Goal: Task Accomplishment & Management: Manage account settings

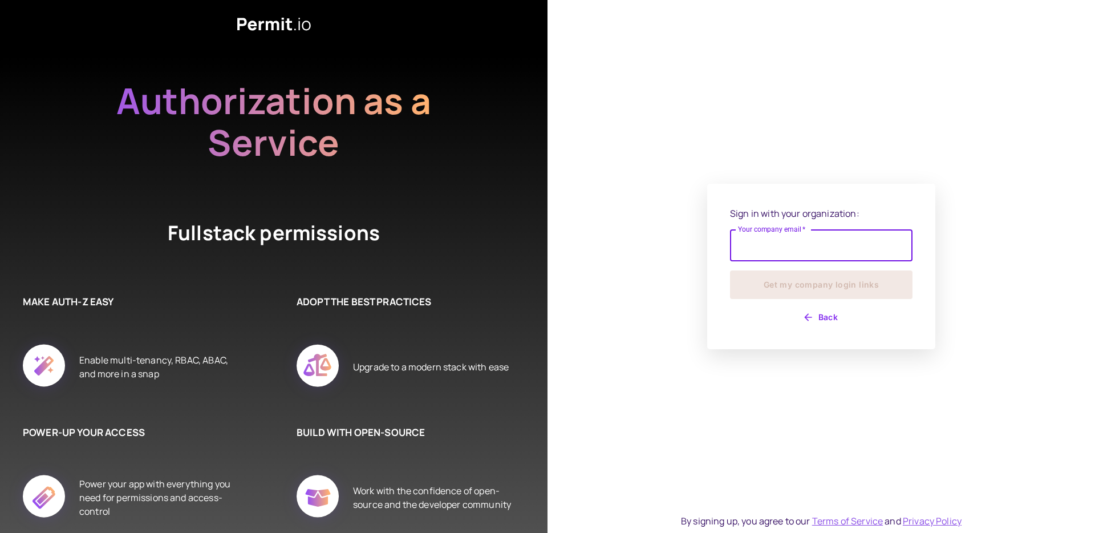
click at [799, 242] on input "Your company email   *" at bounding box center [821, 245] width 183 height 32
type input "**********"
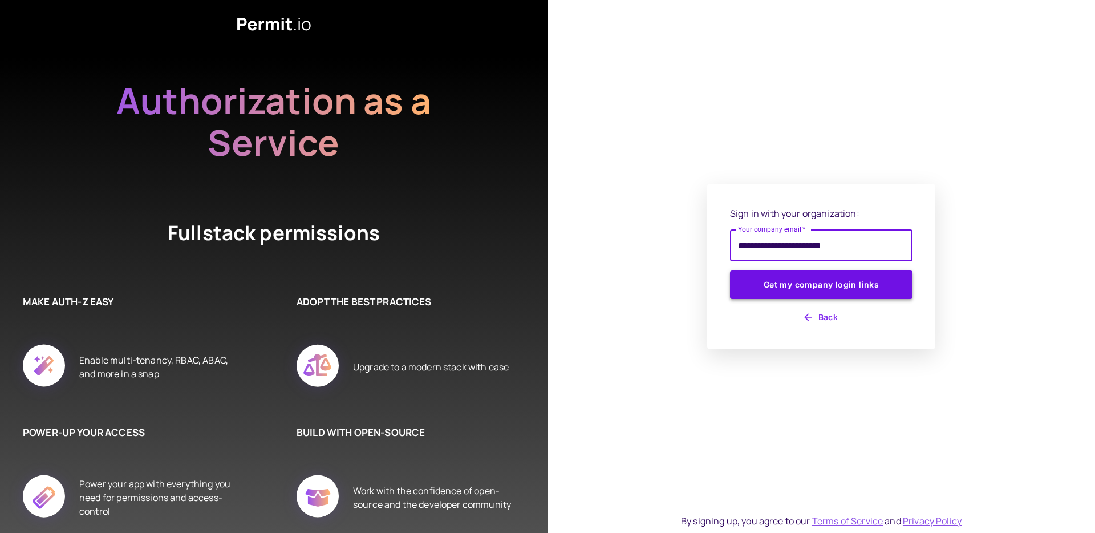
click at [837, 282] on button "Get my company login links" at bounding box center [821, 284] width 183 height 29
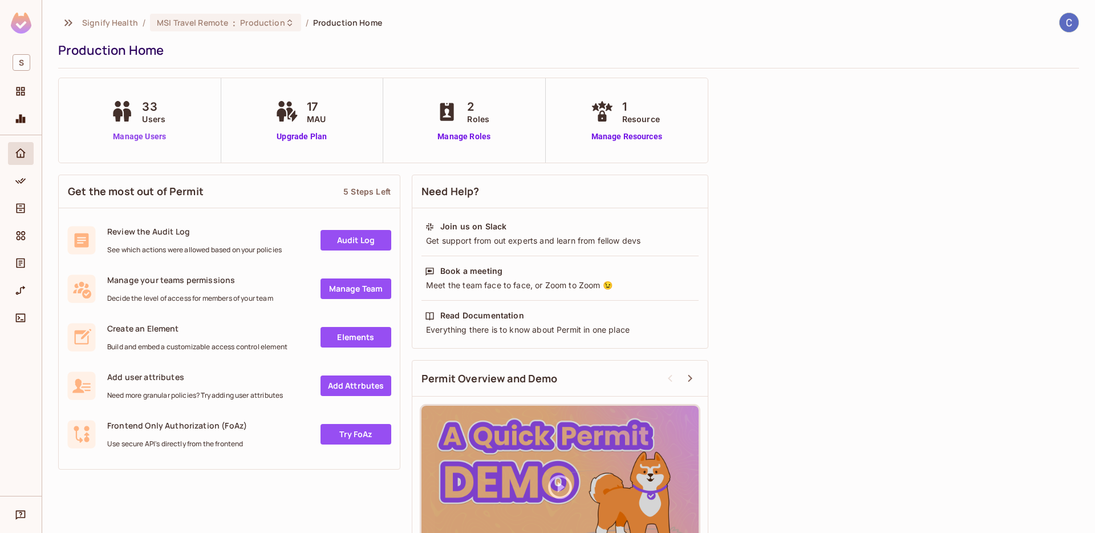
click at [164, 132] on link "Manage Users" at bounding box center [139, 137] width 63 height 12
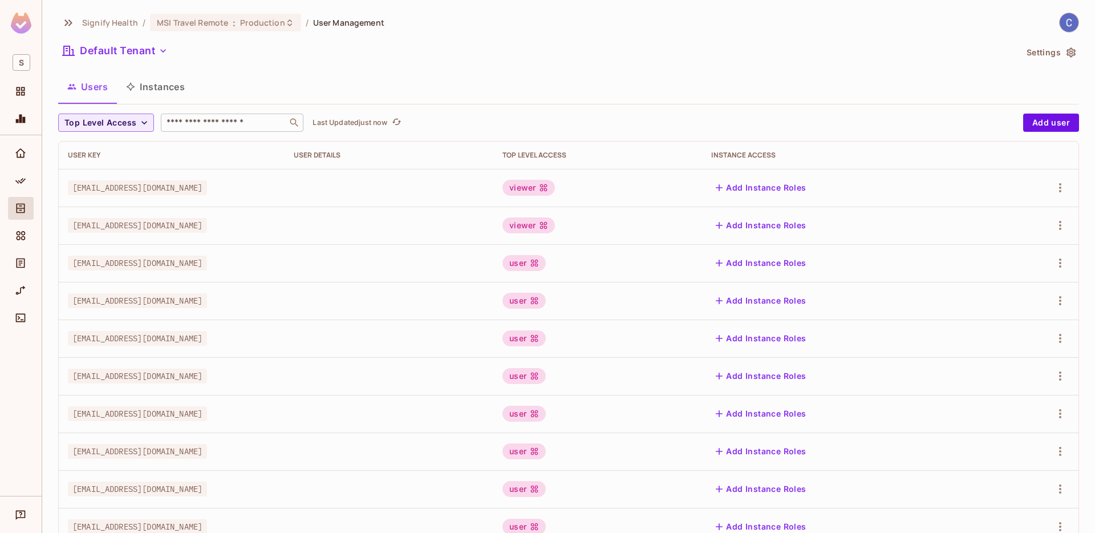
click at [191, 127] on input "text" at bounding box center [224, 122] width 120 height 11
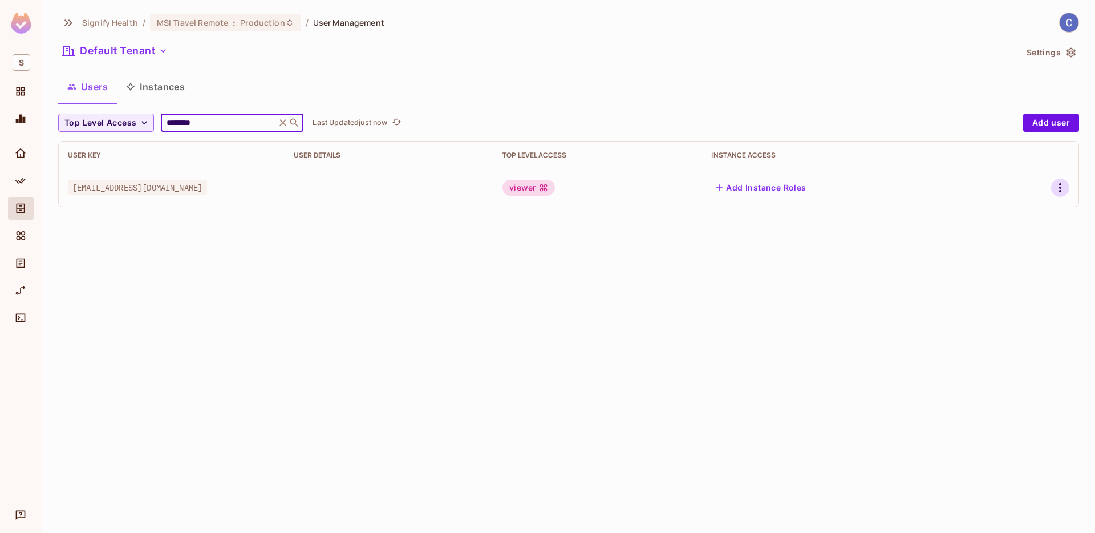
type input "********"
click at [1067, 194] on icon "button" at bounding box center [1061, 188] width 14 height 14
click at [786, 74] on div at bounding box center [547, 266] width 1095 height 533
click at [1055, 55] on button "Settings" at bounding box center [1050, 52] width 57 height 18
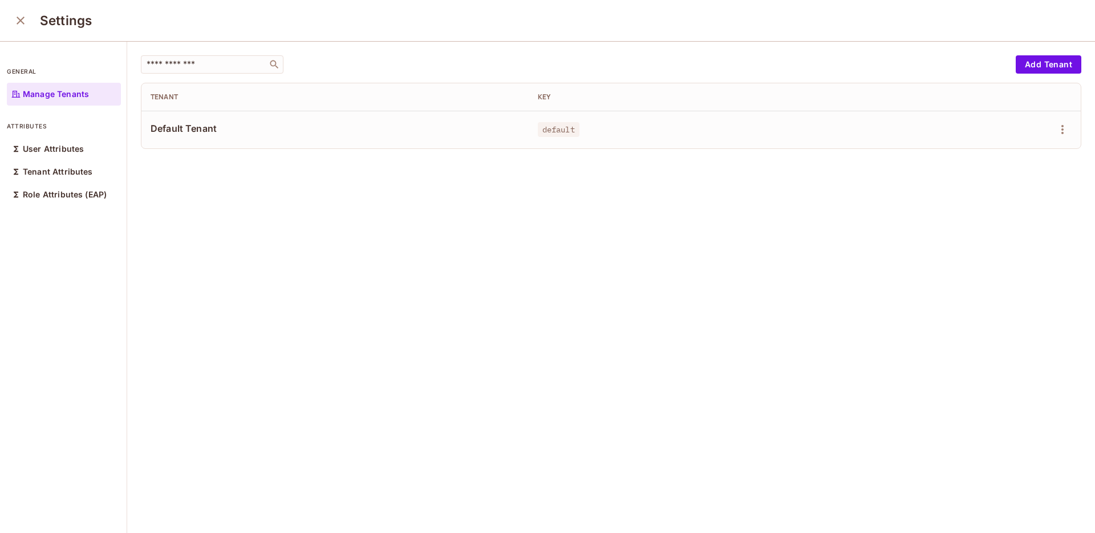
click at [19, 22] on icon "close" at bounding box center [21, 21] width 8 height 8
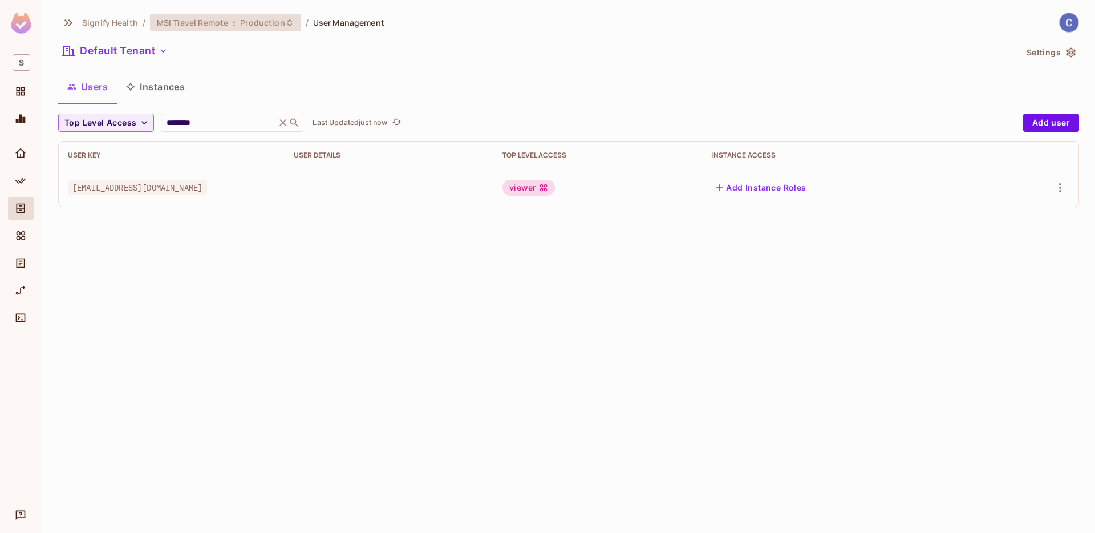
click at [273, 22] on span "Production" at bounding box center [262, 22] width 44 height 11
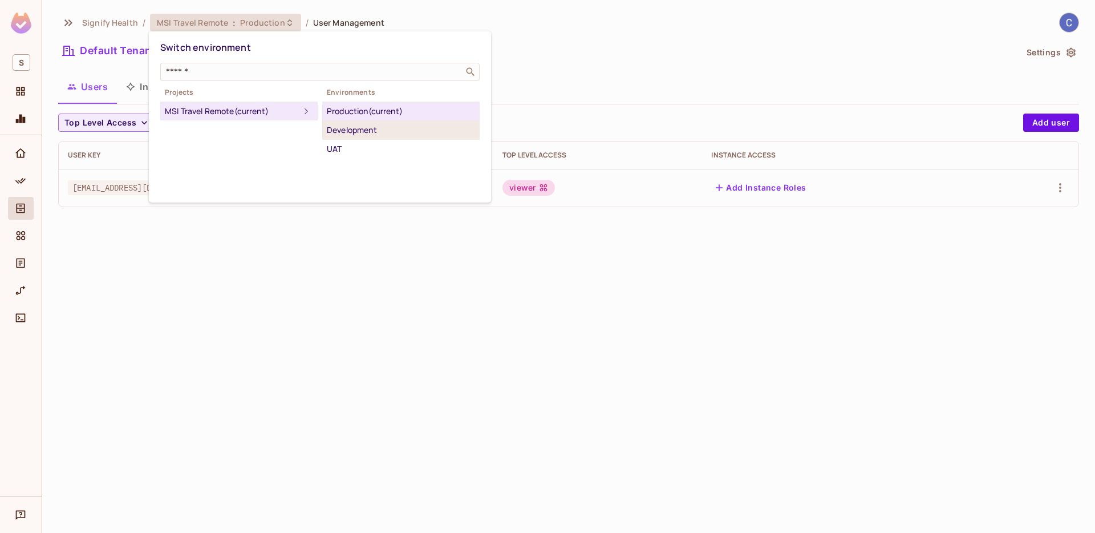
click at [362, 131] on div "Development" at bounding box center [401, 130] width 148 height 14
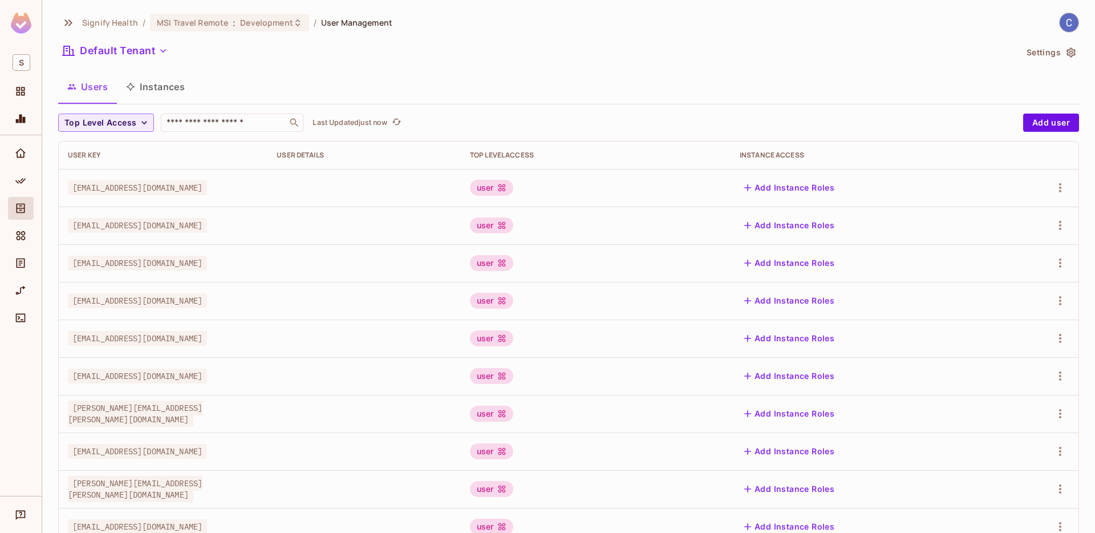
click at [242, 91] on div "Users Instances" at bounding box center [568, 86] width 1021 height 29
click at [117, 121] on span "Top Level Access" at bounding box center [100, 123] width 72 height 14
click at [341, 72] on div at bounding box center [547, 266] width 1095 height 533
click at [19, 95] on icon "Projects" at bounding box center [20, 91] width 11 height 11
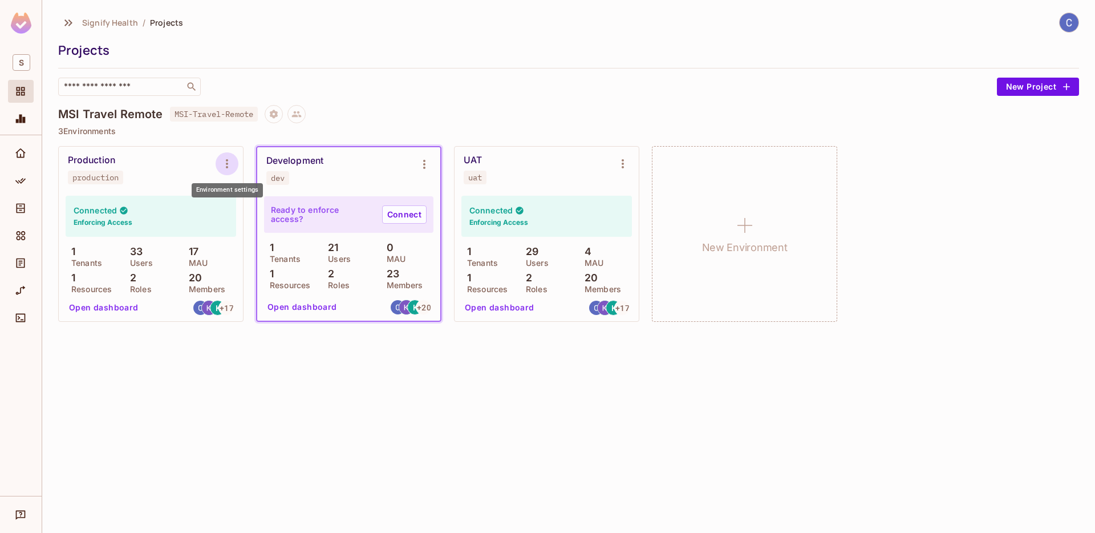
click at [229, 167] on icon "Environment settings" at bounding box center [227, 164] width 14 height 14
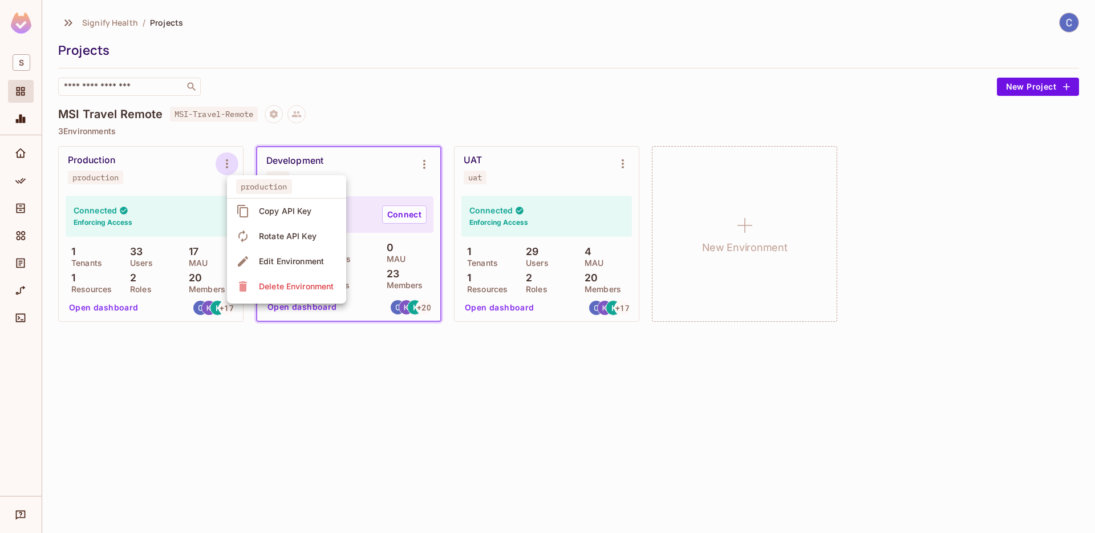
drag, startPoint x: 397, startPoint y: 353, endPoint x: 360, endPoint y: 249, distance: 109.7
click at [398, 353] on div at bounding box center [547, 266] width 1095 height 533
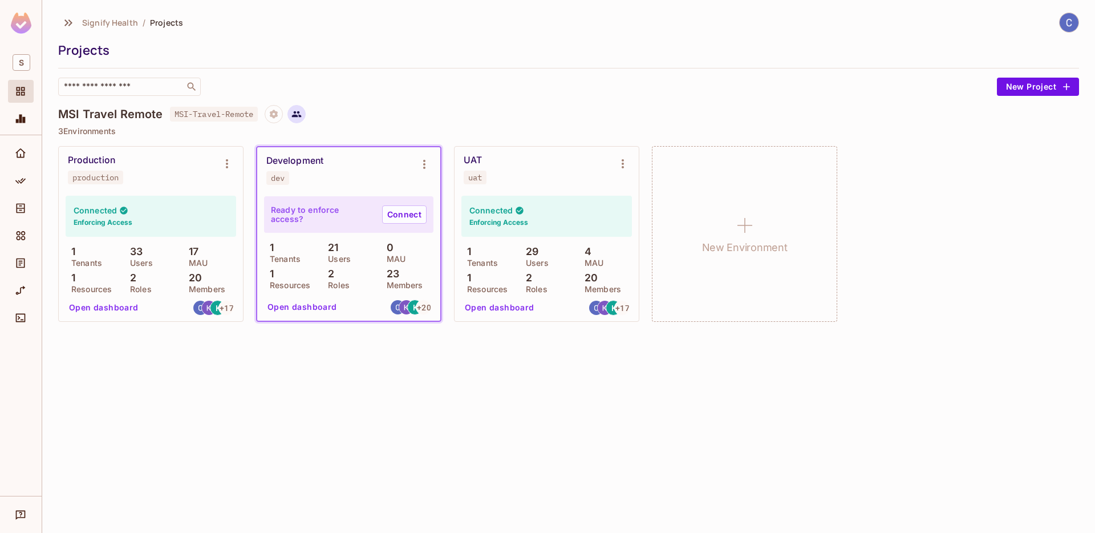
click at [298, 114] on icon at bounding box center [297, 114] width 10 height 10
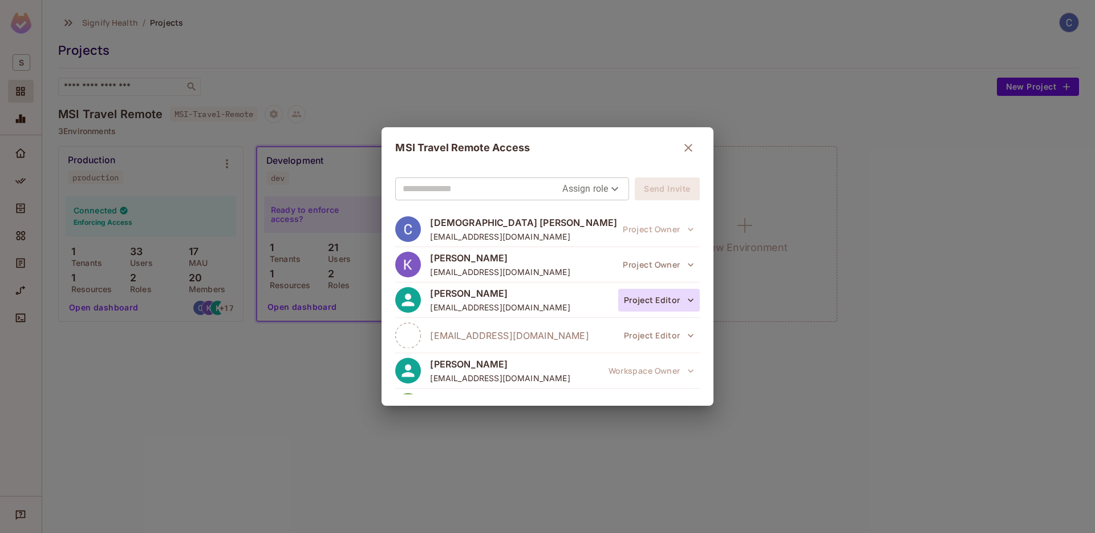
click at [662, 301] on button "Project Editor" at bounding box center [659, 300] width 82 height 23
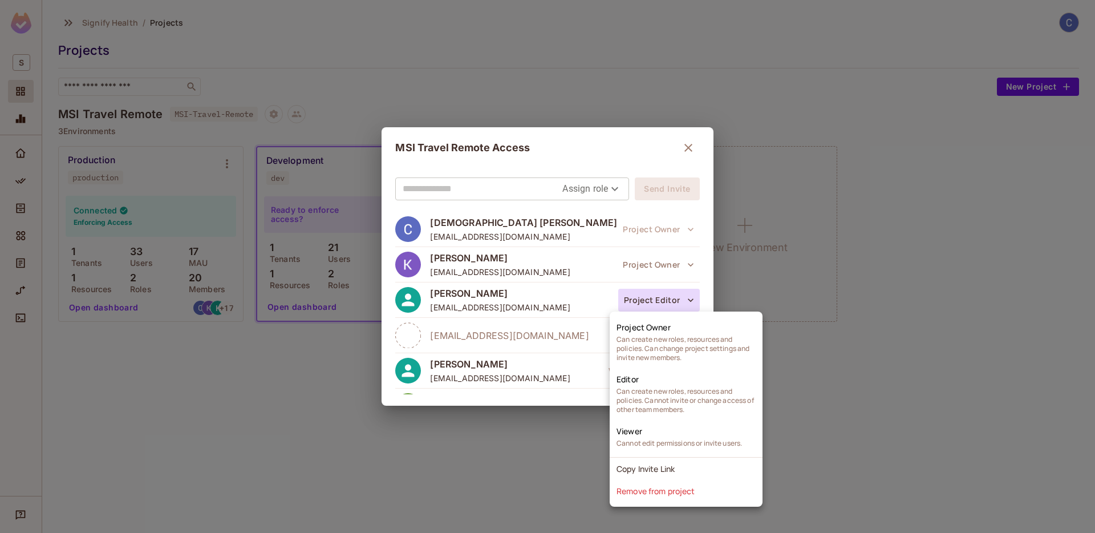
click at [686, 148] on div at bounding box center [547, 266] width 1095 height 533
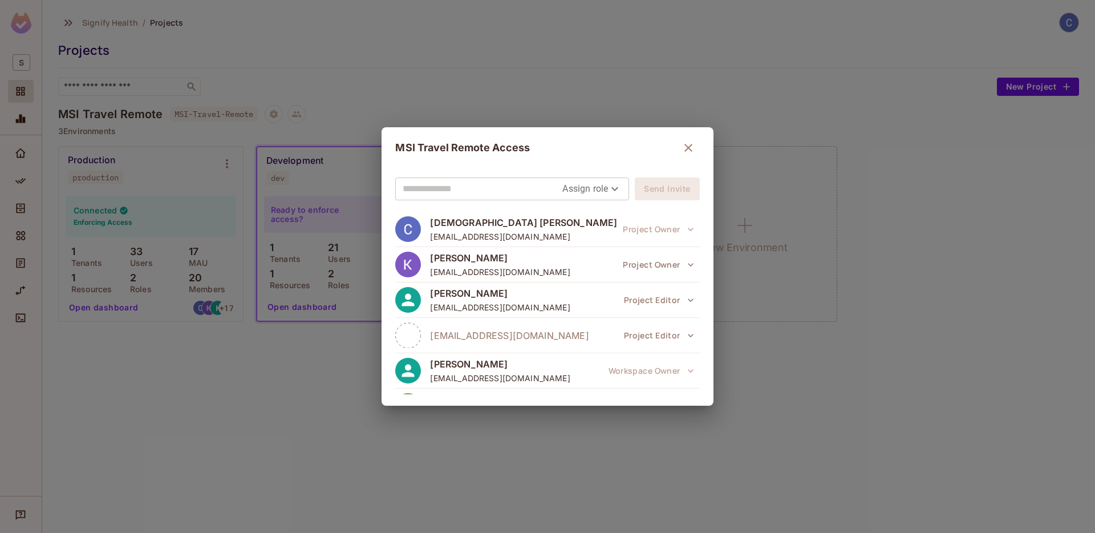
click at [691, 150] on icon "button" at bounding box center [689, 148] width 14 height 14
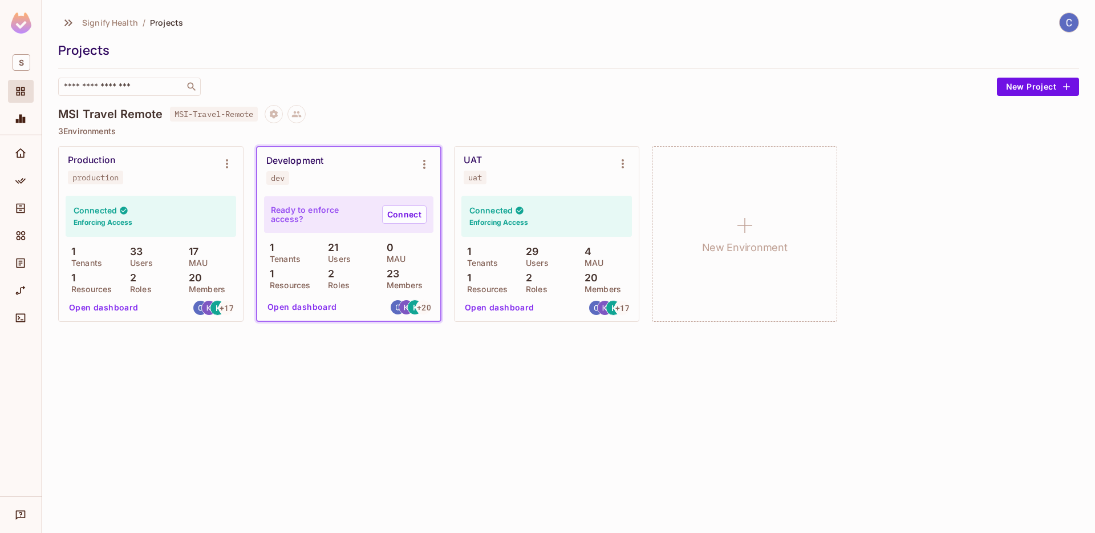
click at [344, 171] on div "Development dev" at bounding box center [339, 170] width 147 height 30
click at [418, 163] on icon "Environment settings" at bounding box center [425, 164] width 14 height 14
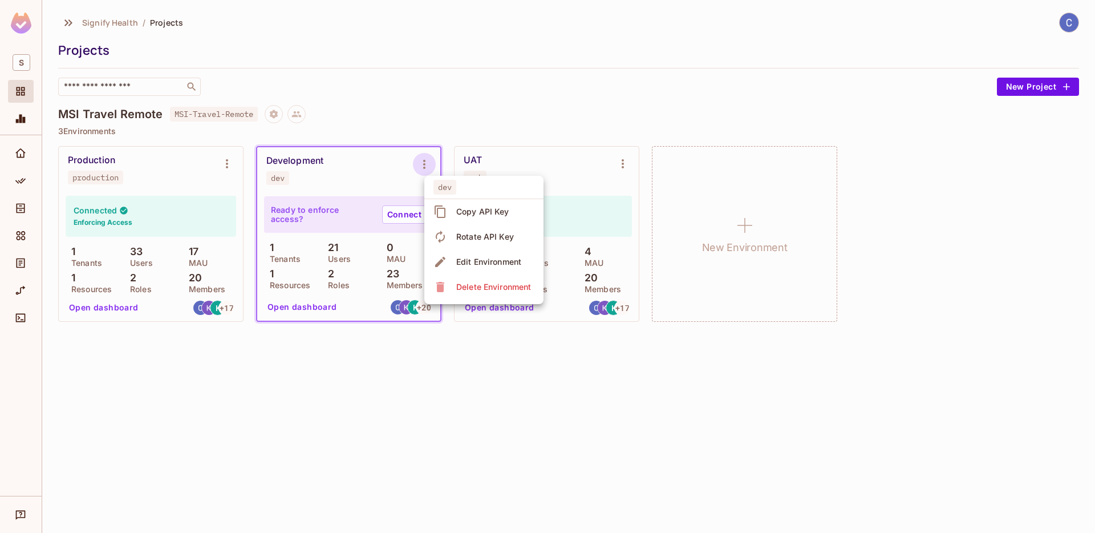
click at [463, 261] on div "Edit Environment" at bounding box center [488, 261] width 65 height 11
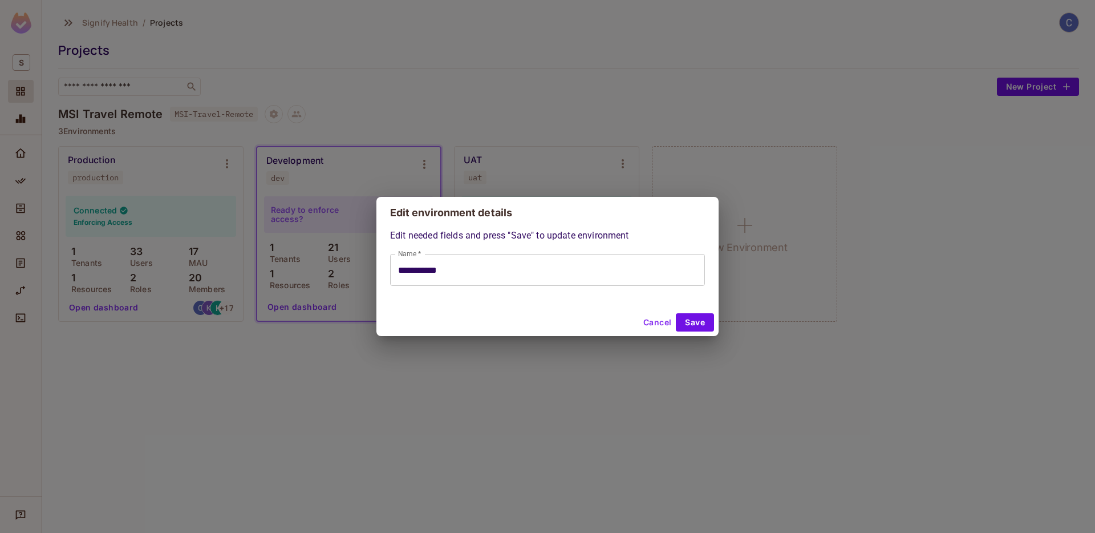
click at [651, 321] on button "Cancel" at bounding box center [657, 322] width 37 height 18
type input "**********"
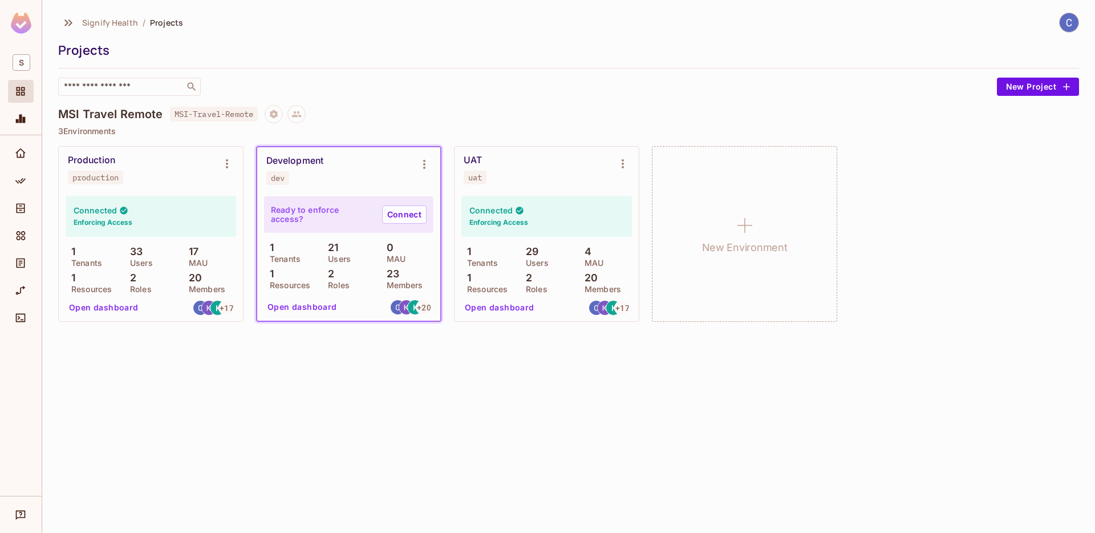
click at [337, 204] on div "Ready to enforce access? Connect" at bounding box center [348, 214] width 169 height 37
click at [331, 184] on div "Development dev" at bounding box center [339, 170] width 147 height 30
click at [310, 160] on div "Development" at bounding box center [294, 160] width 57 height 11
click at [238, 113] on span "MSI-Travel-Remote" at bounding box center [214, 114] width 88 height 15
click at [274, 113] on icon "Project settings" at bounding box center [274, 114] width 8 height 9
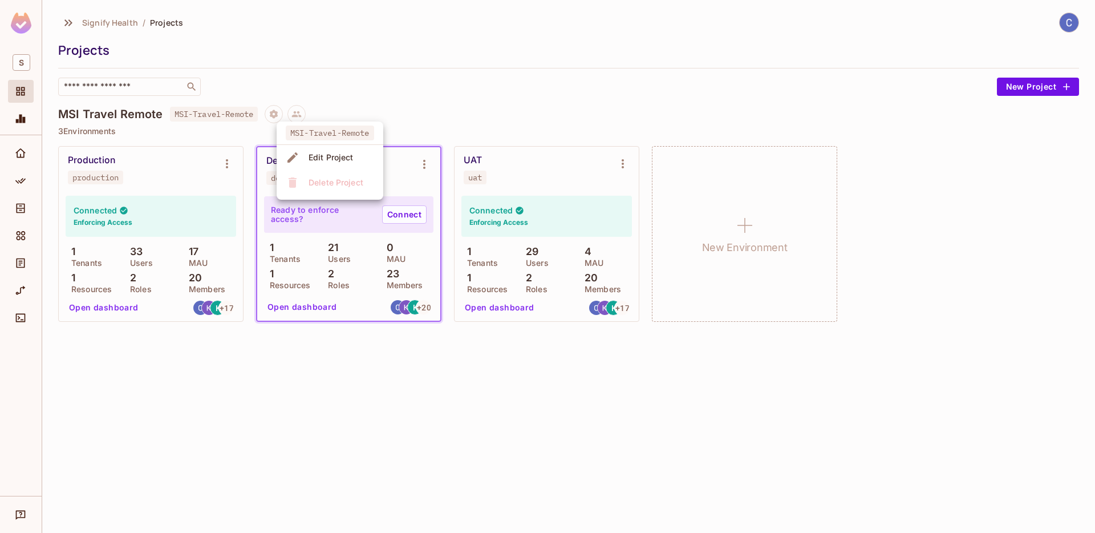
click at [315, 154] on div "Edit Project" at bounding box center [331, 157] width 45 height 11
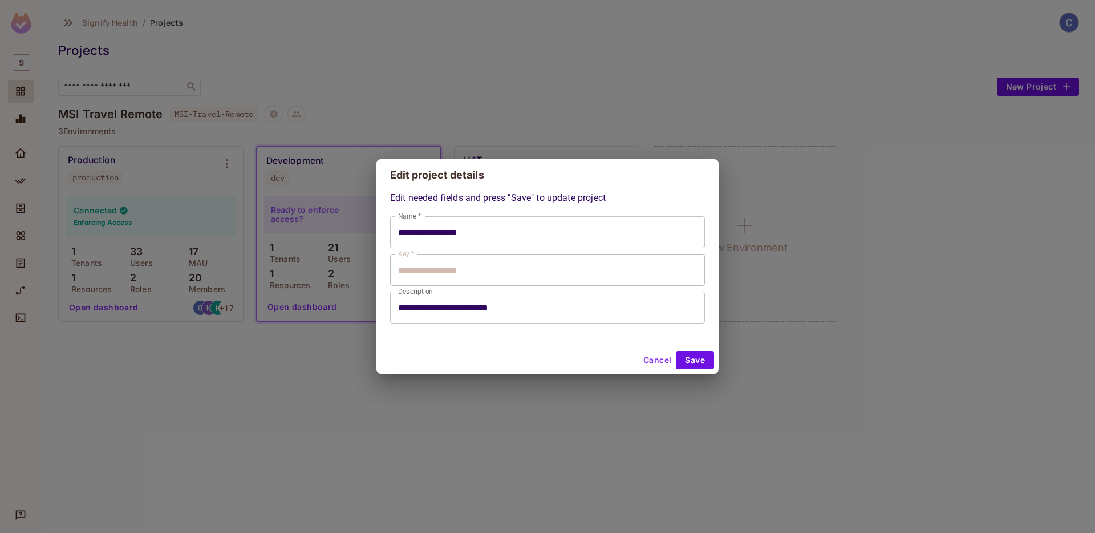
click at [645, 356] on button "Cancel" at bounding box center [657, 360] width 37 height 18
type input "**********"
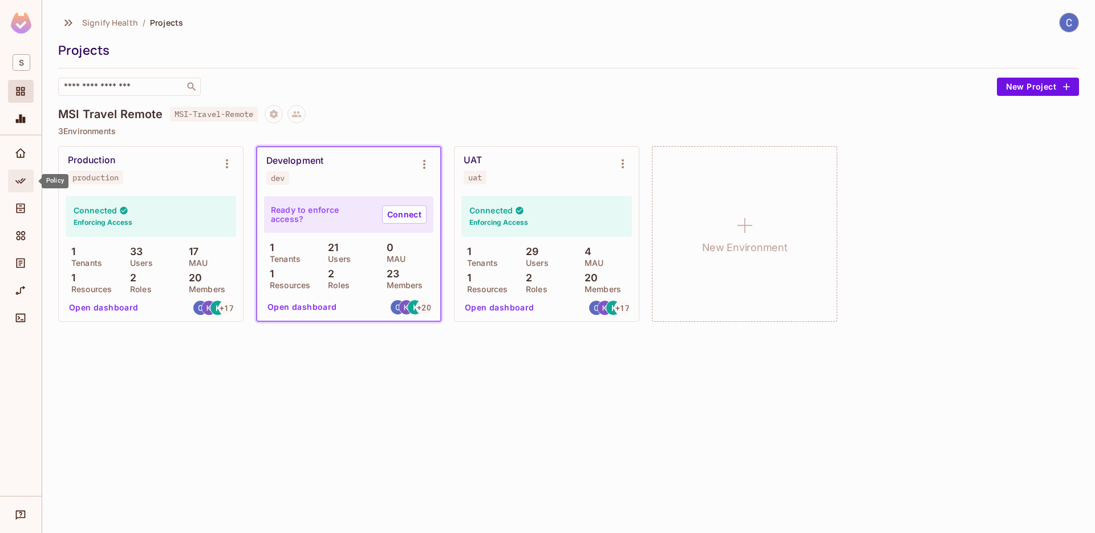
click at [21, 183] on icon "Policy" at bounding box center [20, 181] width 10 height 6
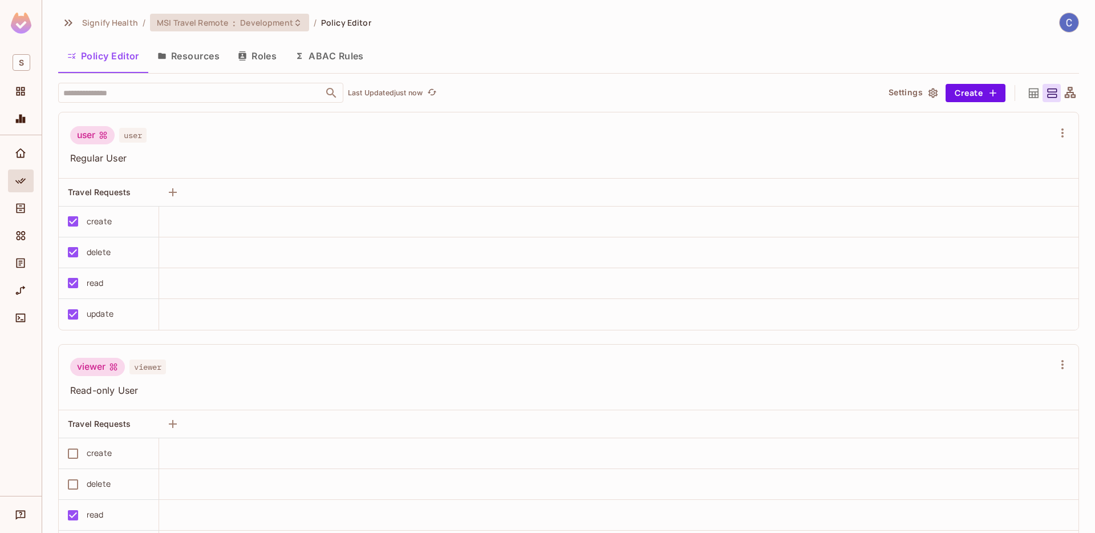
click at [245, 21] on span "Development" at bounding box center [266, 22] width 52 height 11
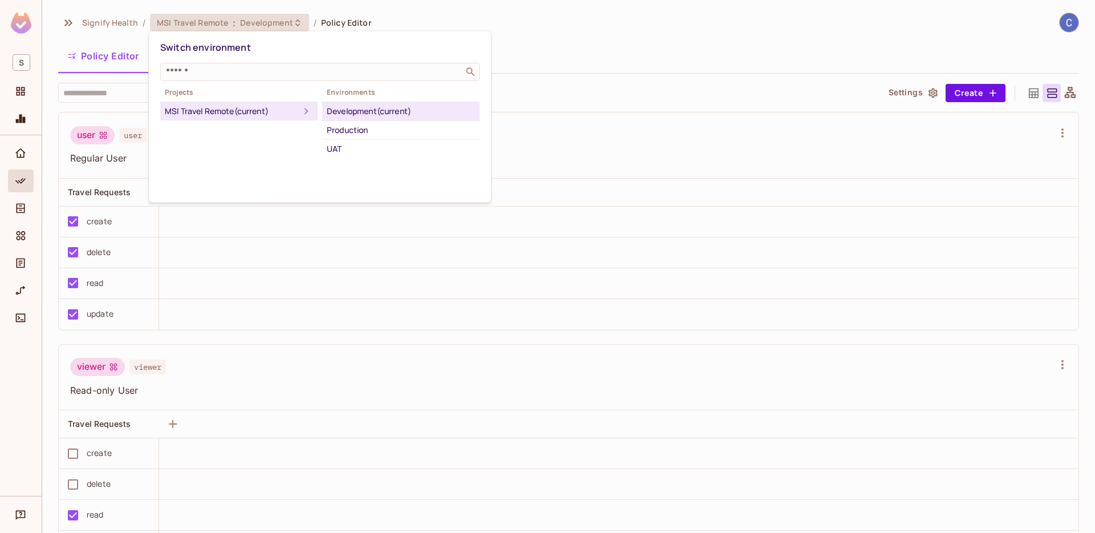
click at [441, 22] on div at bounding box center [547, 266] width 1095 height 533
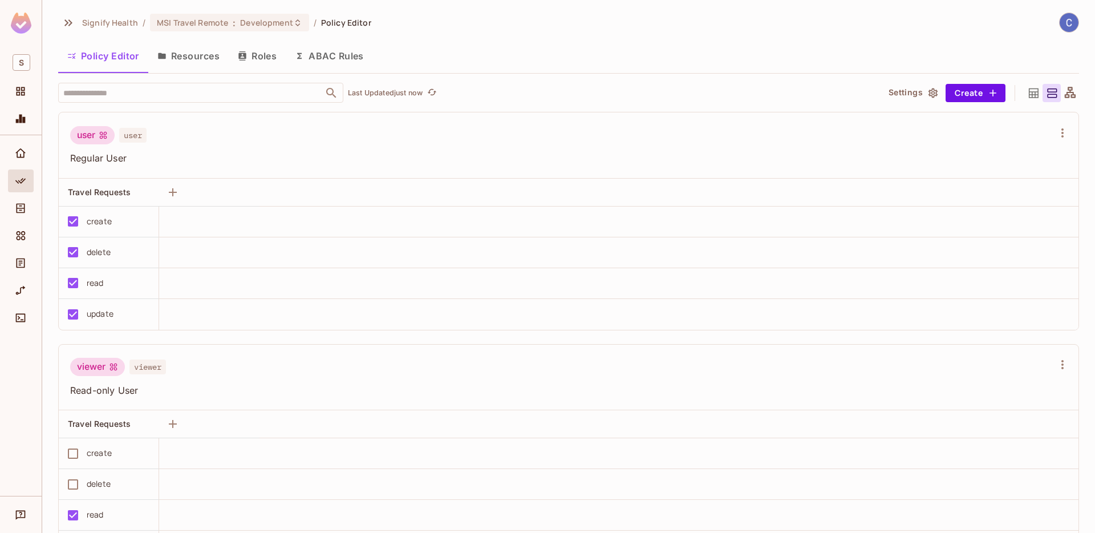
click at [358, 22] on span "Policy Editor" at bounding box center [346, 22] width 50 height 11
click at [343, 24] on span "Policy Editor" at bounding box center [346, 22] width 50 height 11
click at [255, 23] on span "Development" at bounding box center [266, 22] width 52 height 11
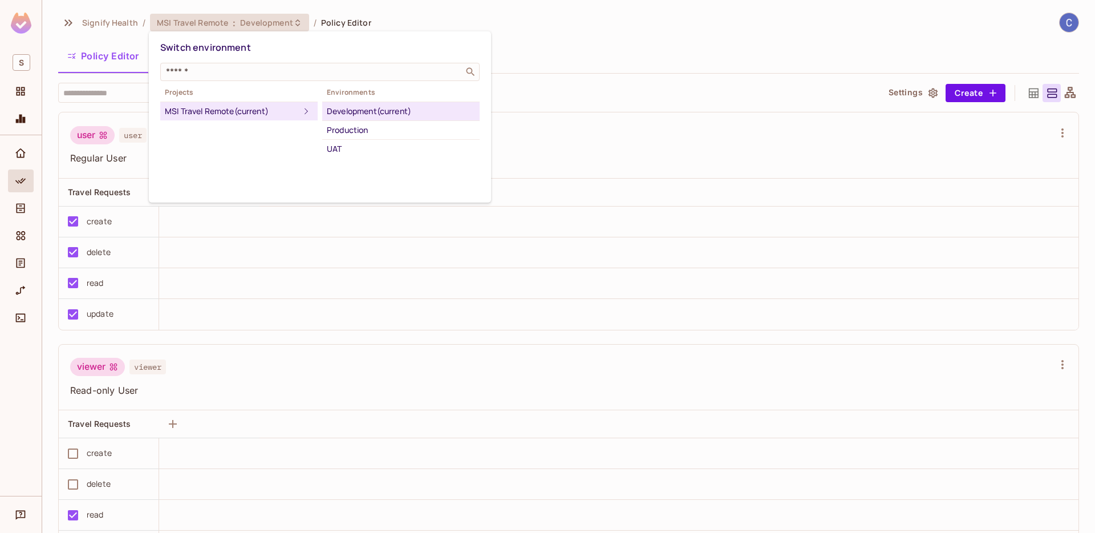
click at [431, 18] on div at bounding box center [547, 266] width 1095 height 533
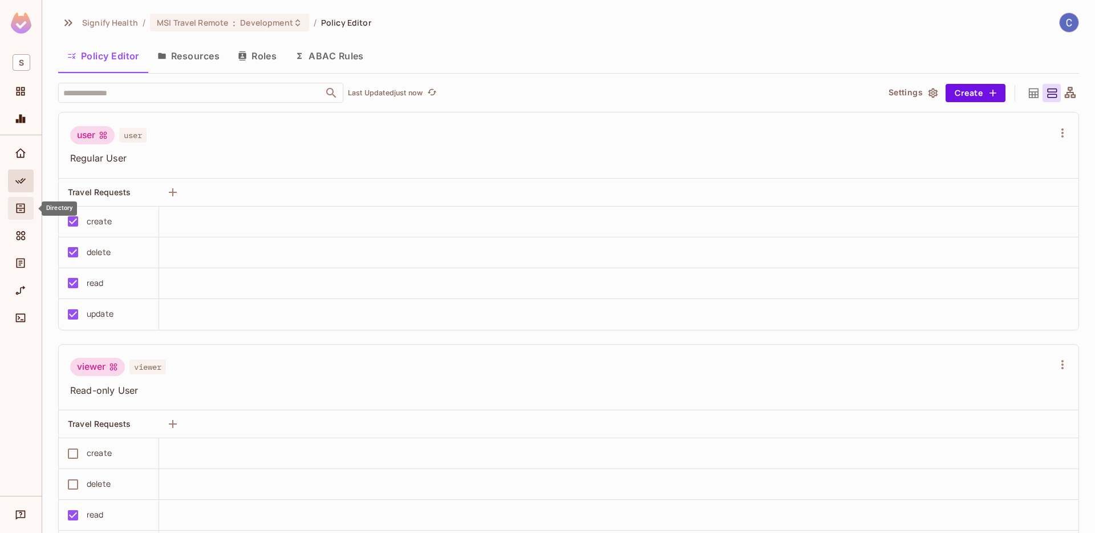
click at [23, 205] on icon "Directory" at bounding box center [20, 208] width 11 height 11
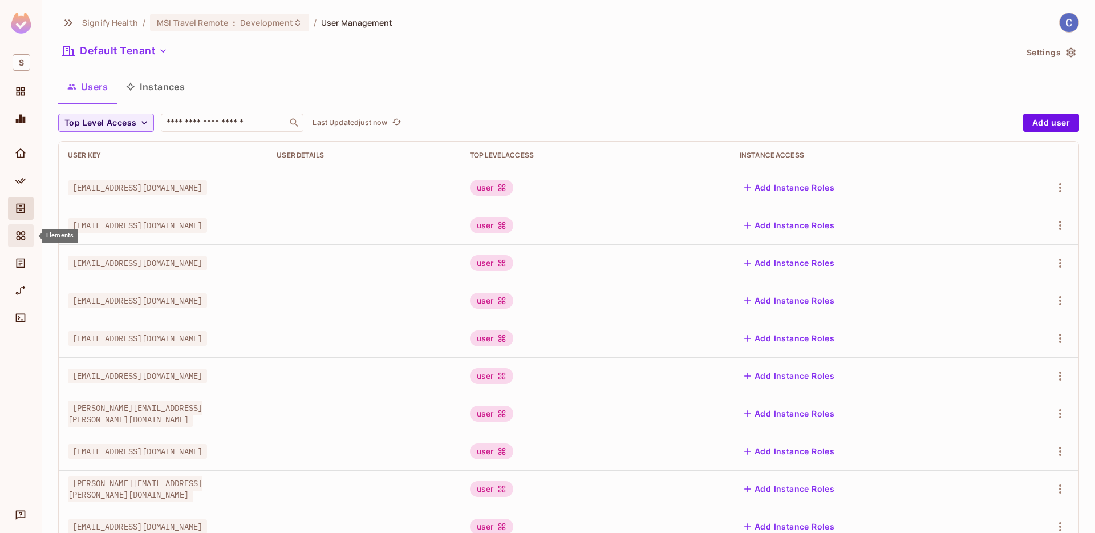
click at [23, 235] on icon "Elements" at bounding box center [21, 235] width 9 height 9
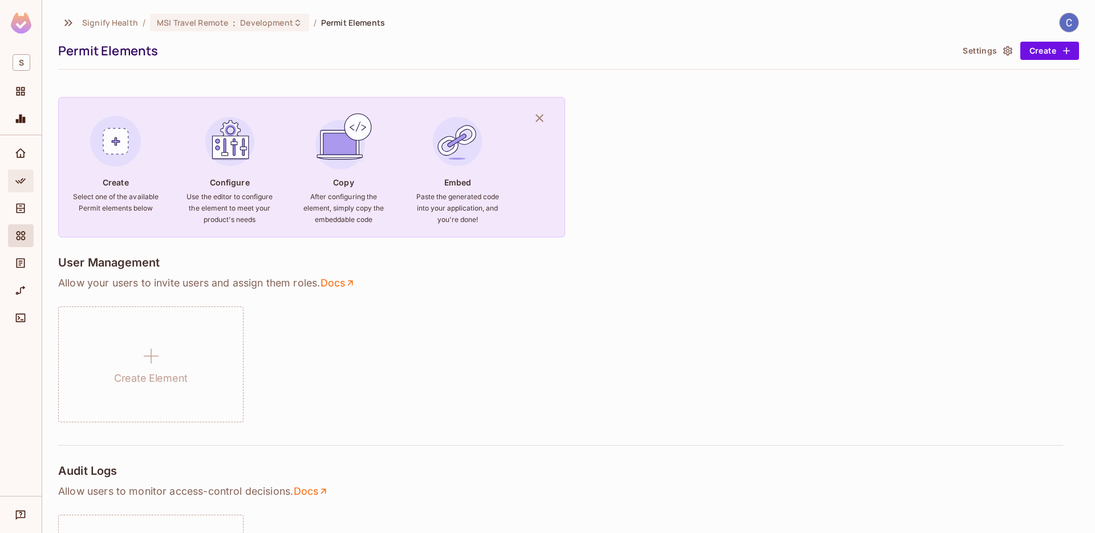
click at [18, 178] on icon "Policy" at bounding box center [20, 180] width 11 height 11
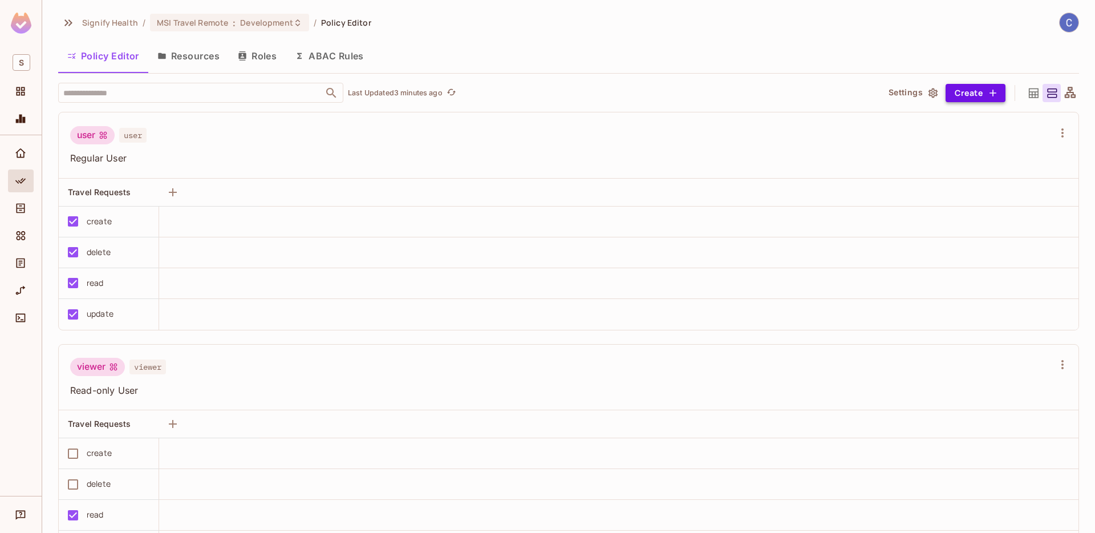
click at [972, 95] on button "Create" at bounding box center [976, 93] width 60 height 18
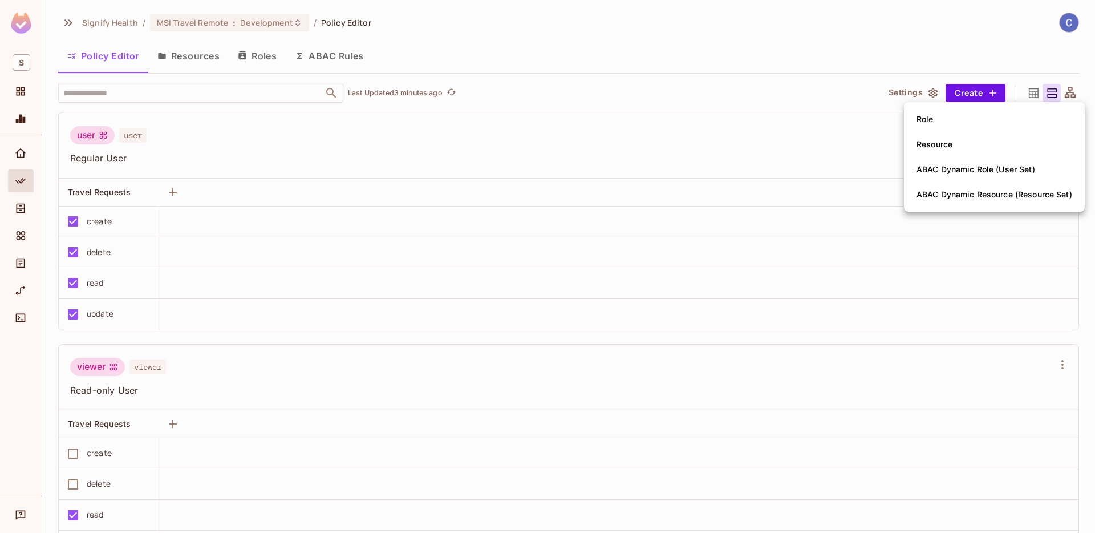
click at [707, 80] on div at bounding box center [547, 266] width 1095 height 533
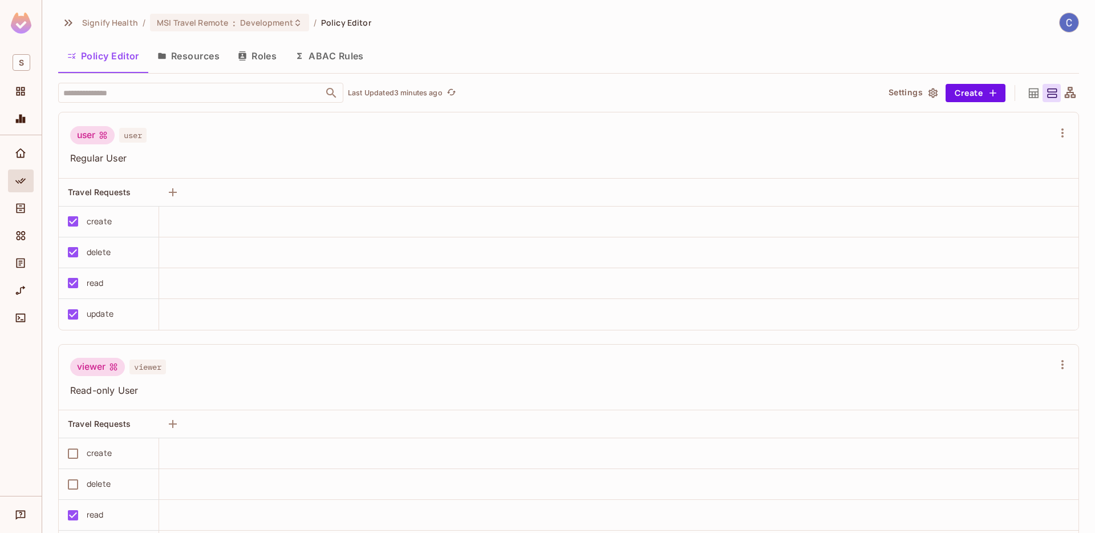
click at [326, 57] on button "ABAC Rules" at bounding box center [329, 56] width 87 height 29
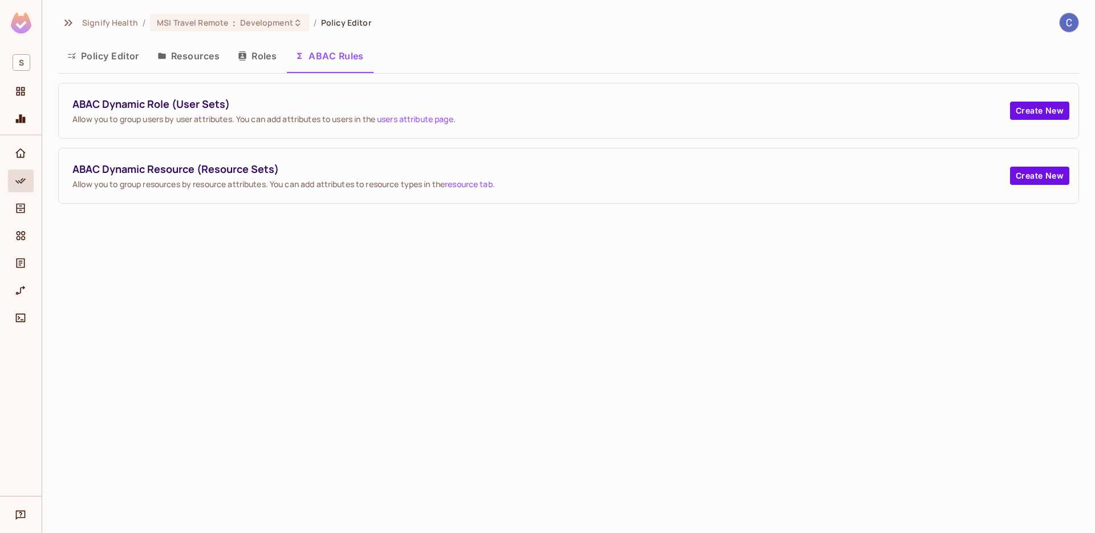
click at [265, 58] on button "Roles" at bounding box center [257, 56] width 57 height 29
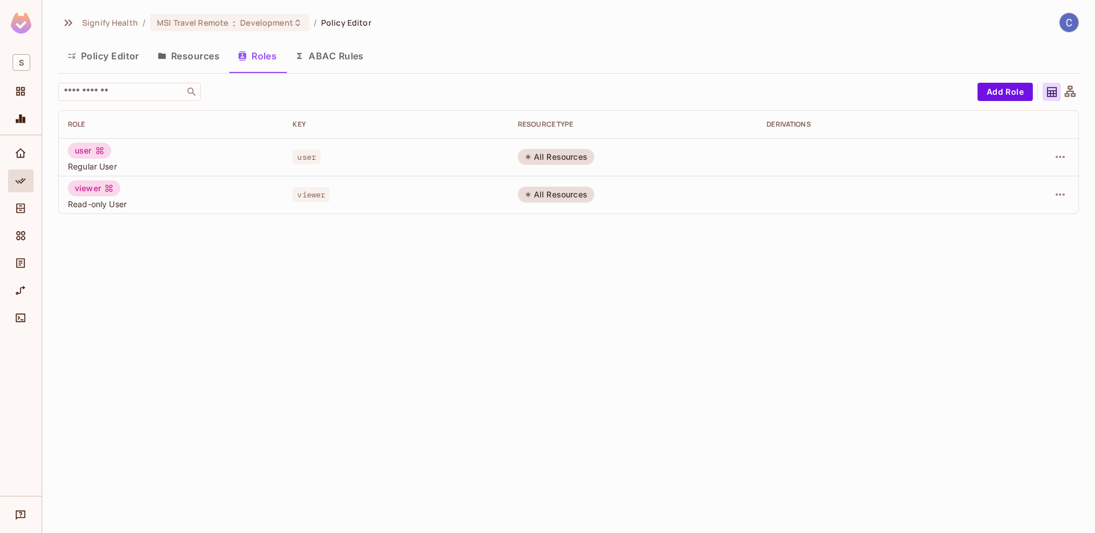
click at [198, 60] on button "Resources" at bounding box center [188, 56] width 80 height 29
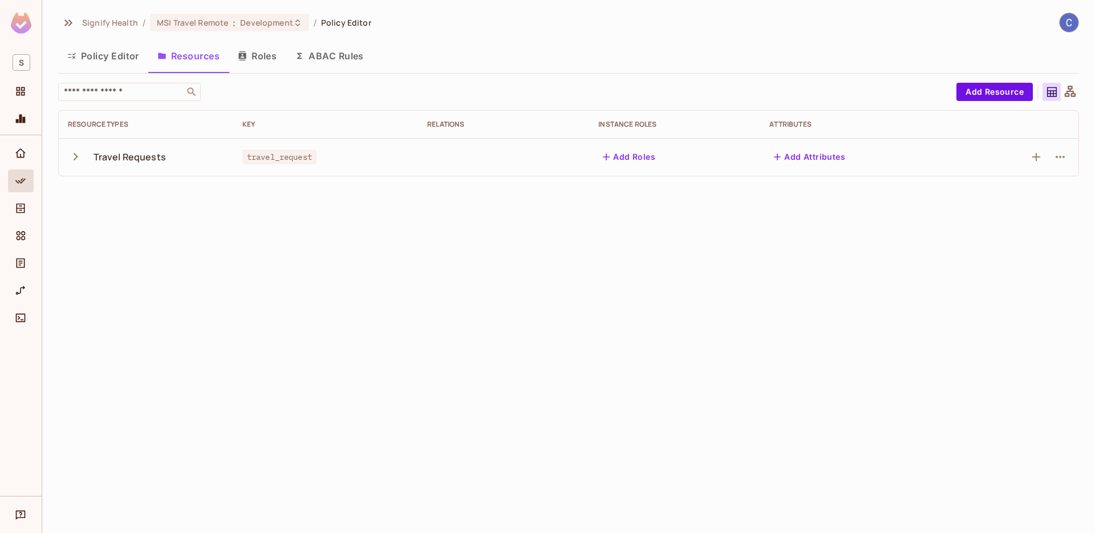
click at [337, 56] on button "ABAC Rules" at bounding box center [329, 56] width 87 height 29
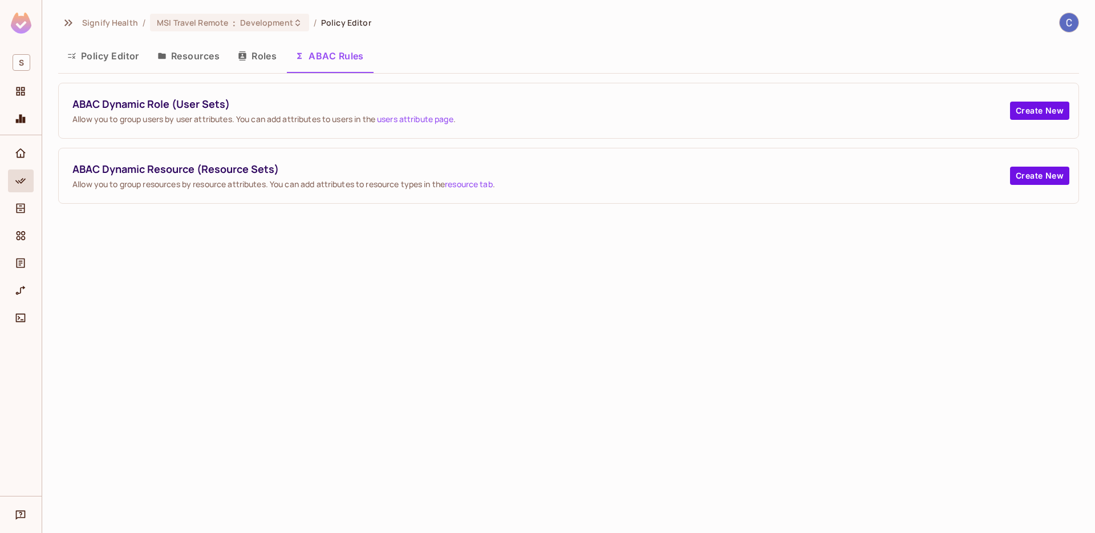
click at [261, 60] on button "Roles" at bounding box center [257, 56] width 57 height 29
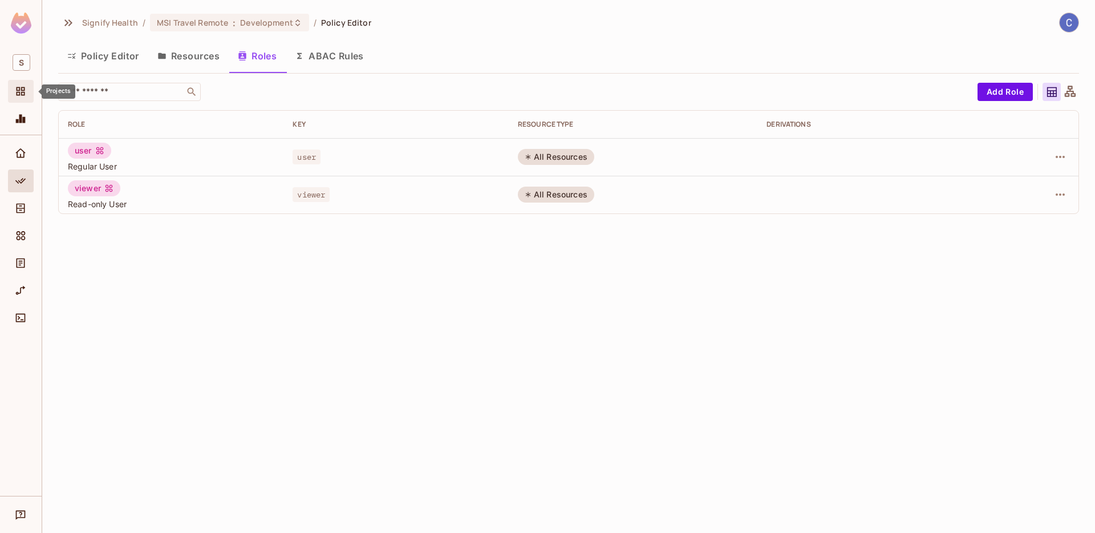
click at [21, 94] on icon "Projects" at bounding box center [21, 91] width 9 height 9
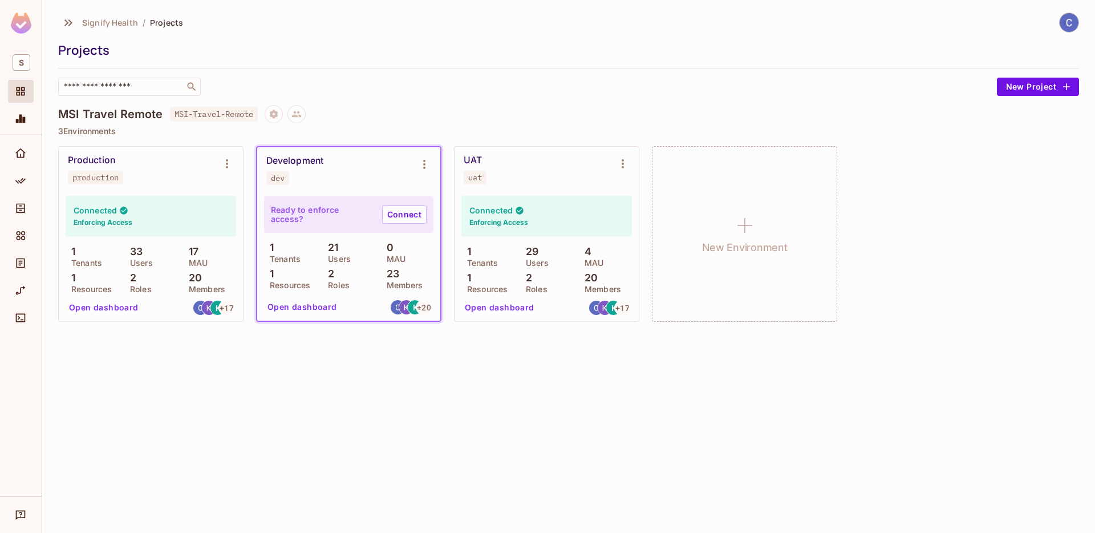
click at [476, 402] on div "Signify Health / Projects Projects ​ New Project MSI Travel Remote MSI-Travel-R…" at bounding box center [568, 266] width 1053 height 533
click at [295, 118] on icon at bounding box center [297, 114] width 10 height 10
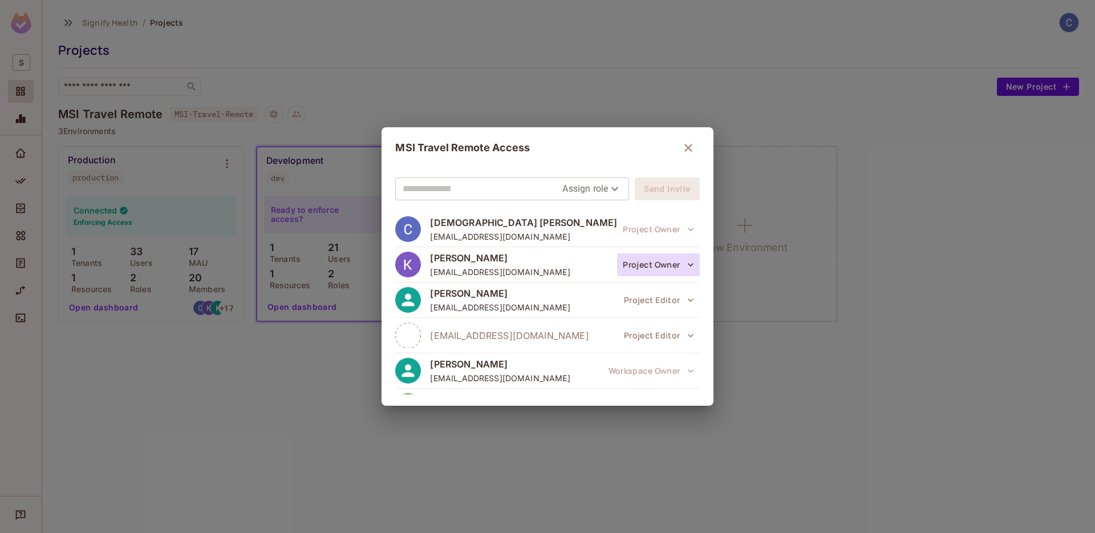
click at [667, 273] on button "Project Owner" at bounding box center [658, 264] width 82 height 23
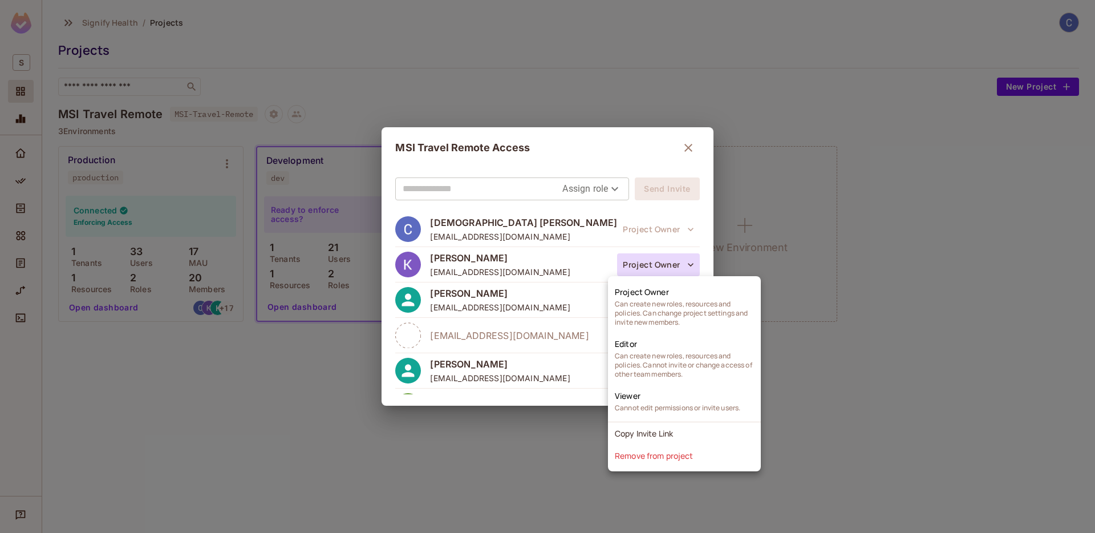
click at [682, 148] on div at bounding box center [547, 266] width 1095 height 533
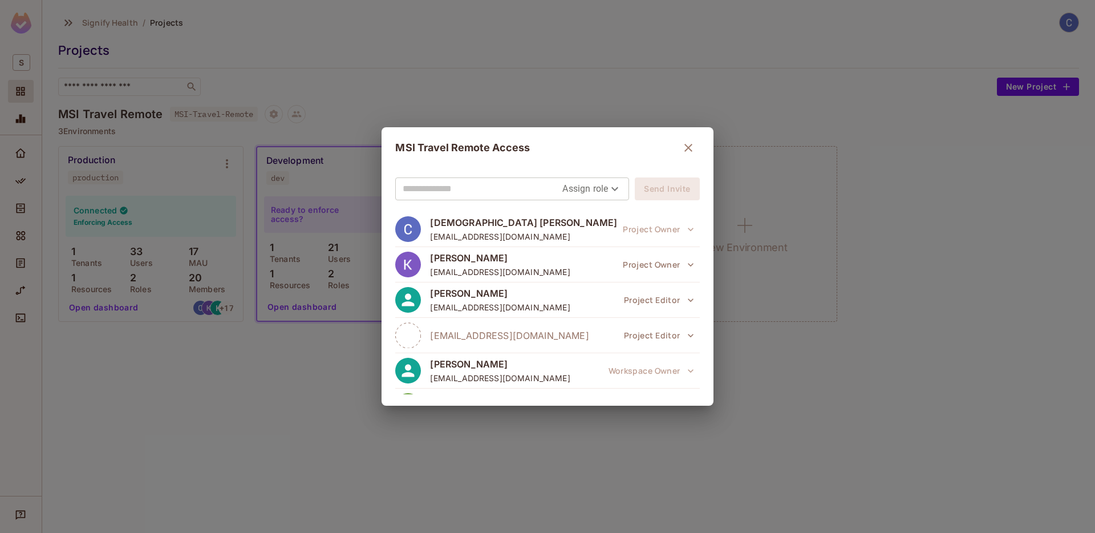
click at [685, 148] on icon "button" at bounding box center [689, 148] width 14 height 14
